Goal: Task Accomplishment & Management: Complete application form

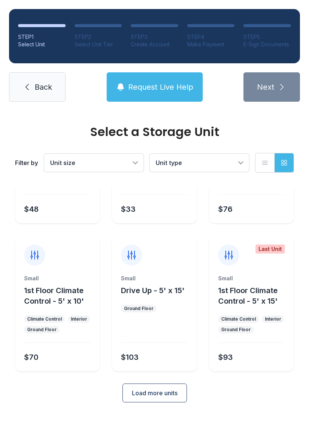
scroll to position [90, 0]
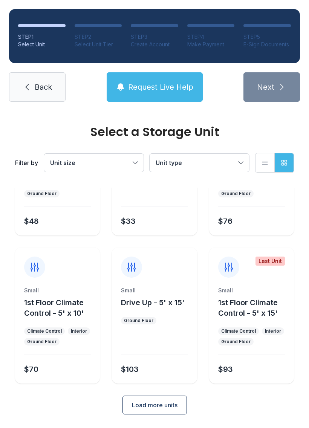
click at [122, 411] on button "Load more units" at bounding box center [154, 404] width 64 height 19
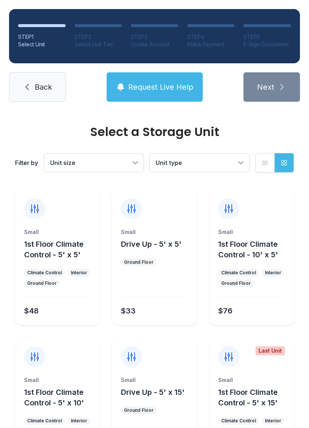
scroll to position [0, 0]
click at [35, 90] on span "Back" at bounding box center [43, 87] width 17 height 11
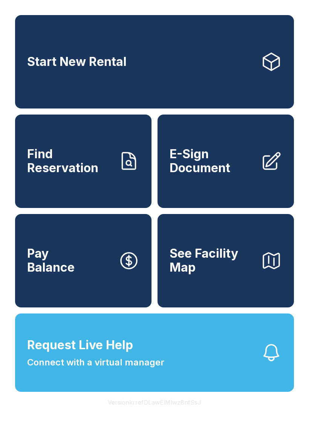
click at [207, 169] on span "E-Sign Document" at bounding box center [211, 160] width 85 height 27
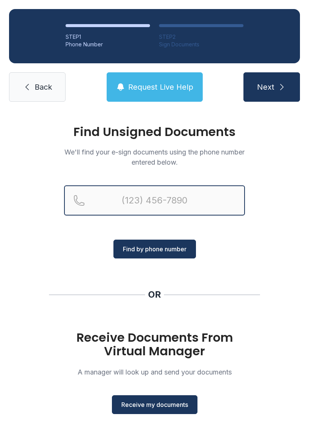
click at [114, 204] on input "Reservation phone number" at bounding box center [154, 200] width 181 height 30
type input "[PHONE_NUMBER]"
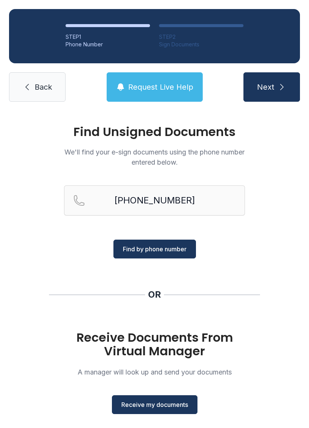
click at [164, 243] on button "Find by phone number" at bounding box center [154, 248] width 82 height 19
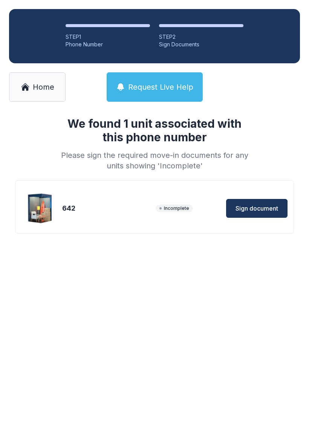
click at [250, 201] on button "Sign document" at bounding box center [256, 208] width 61 height 19
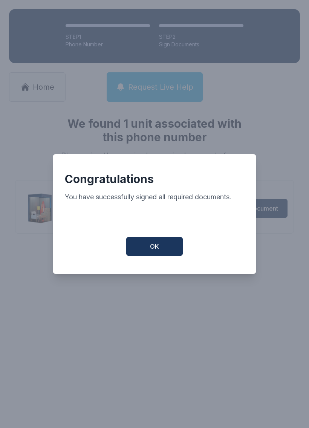
click at [159, 250] on button "OK" at bounding box center [154, 246] width 56 height 19
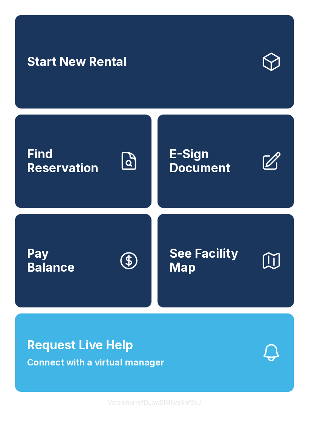
click at [205, 169] on span "E-Sign Document" at bounding box center [211, 160] width 85 height 27
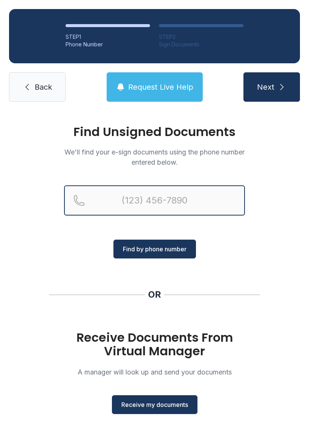
click at [116, 203] on input "Reservation phone number" at bounding box center [154, 200] width 181 height 30
type input "(727) 623-"
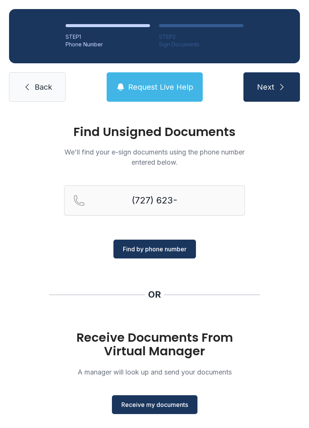
click at [283, 226] on div "Find Unsigned Documents We'll find your e-sign documents using the phone number…" at bounding box center [154, 277] width 309 height 333
click at [160, 402] on span "Receive my documents" at bounding box center [154, 404] width 67 height 9
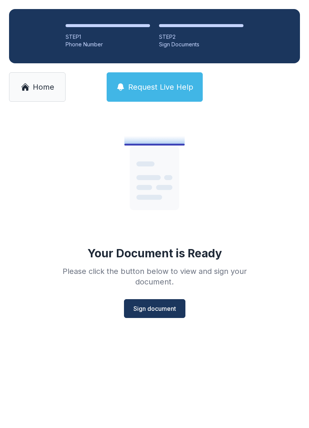
click at [153, 313] on button "Sign document" at bounding box center [154, 308] width 61 height 19
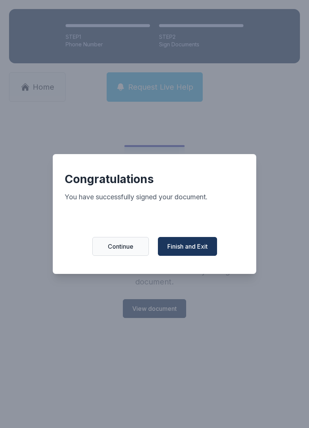
click at [188, 250] on span "Finish and Exit" at bounding box center [187, 246] width 40 height 9
